Goal: Task Accomplishment & Management: Manage account settings

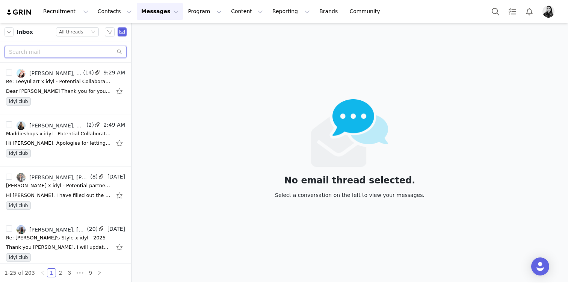
click at [71, 52] on input "text" at bounding box center [66, 52] width 122 height 12
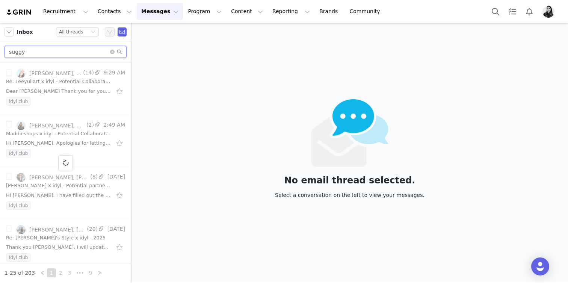
type input "suggy"
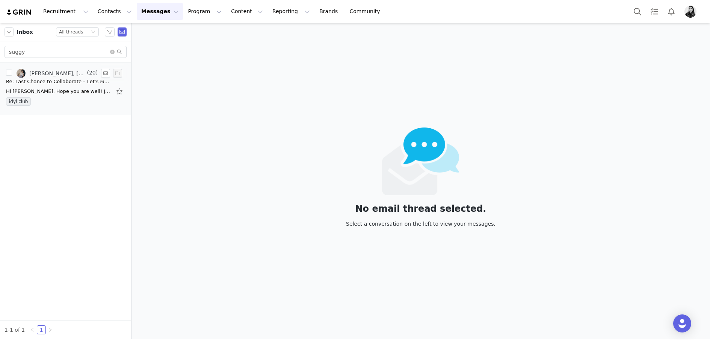
click at [67, 89] on div "Hi [PERSON_NAME], Hope you are well! Just wanted to let you know that the invoi…" at bounding box center [58, 92] width 105 height 8
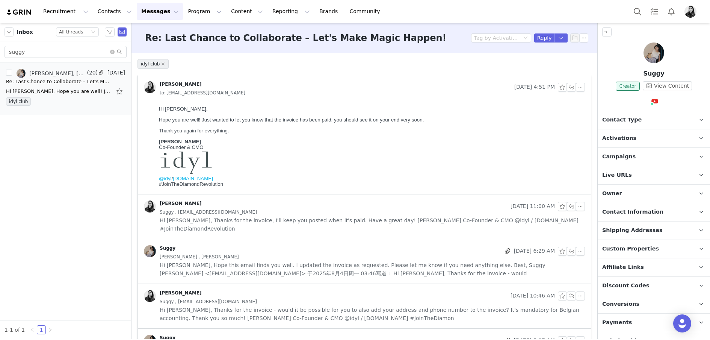
scroll to position [48, 0]
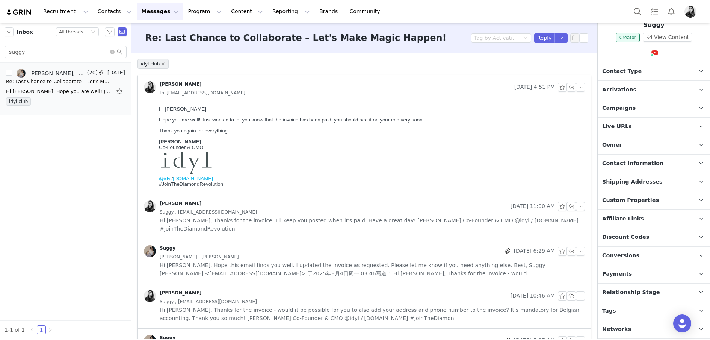
click at [568, 186] on p "Shipping Addresses" at bounding box center [645, 182] width 94 height 18
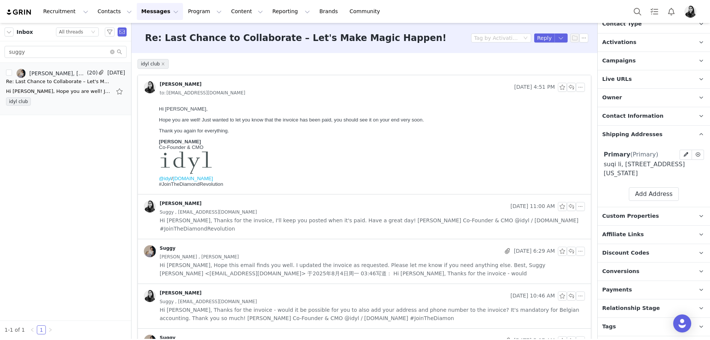
scroll to position [112, 0]
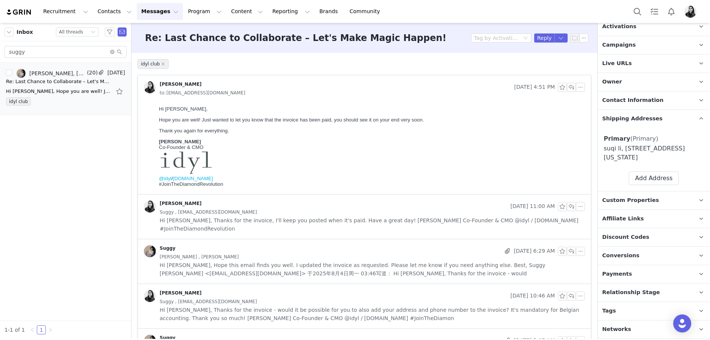
click at [568, 256] on span "Conversions" at bounding box center [620, 255] width 37 height 8
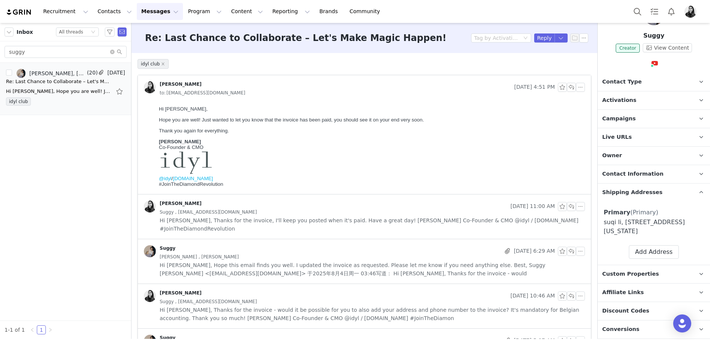
scroll to position [0, 0]
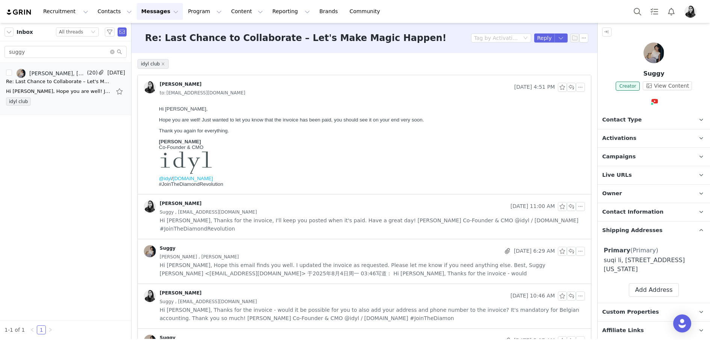
click at [271, 261] on span "Hi Ornella, Hope this email finds you well. I updated the invoice as requested.…" at bounding box center [372, 269] width 425 height 17
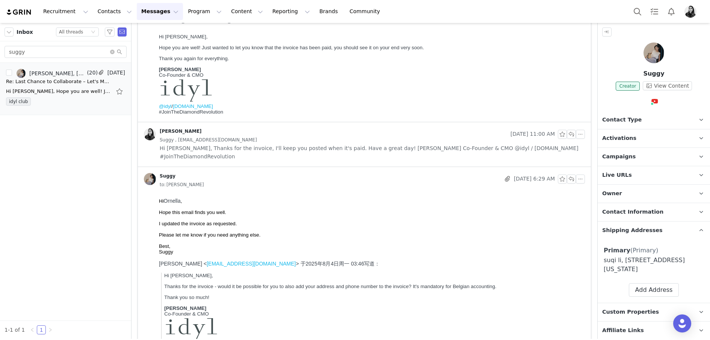
scroll to position [97, 0]
